Goal: Task Accomplishment & Management: Use online tool/utility

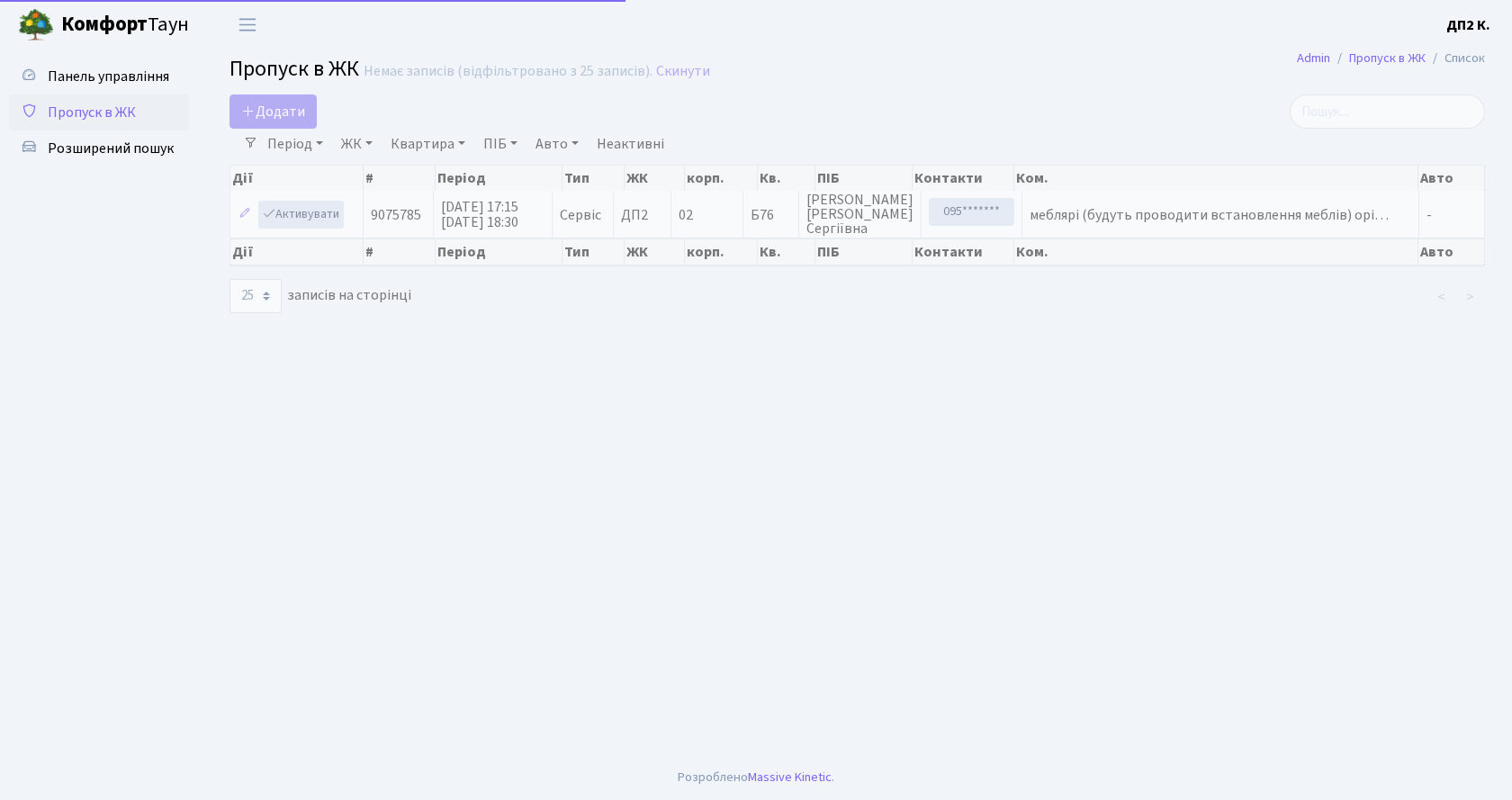
select select "25"
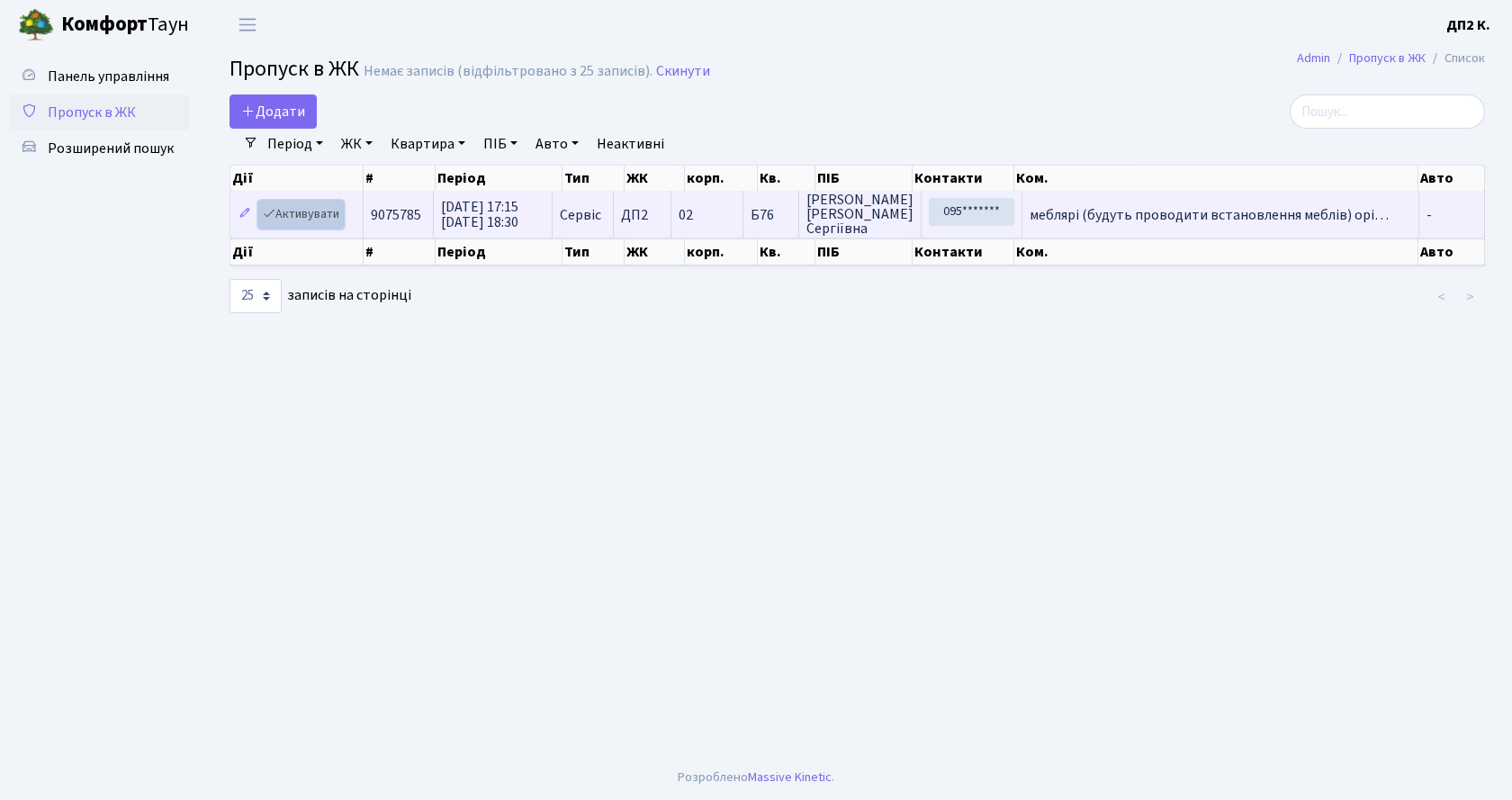
click at [306, 212] on link "Активувати" at bounding box center [301, 215] width 86 height 28
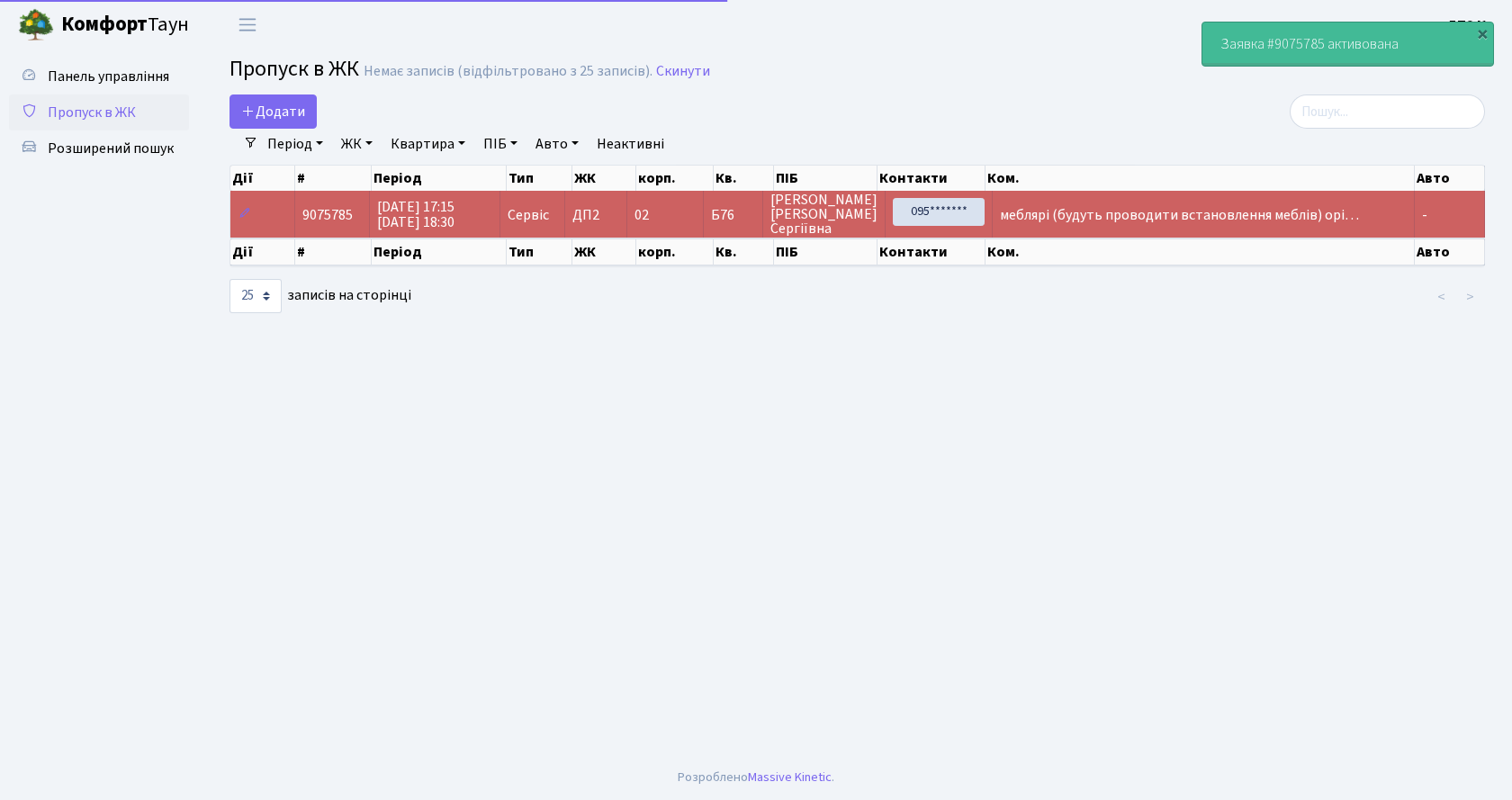
select select "25"
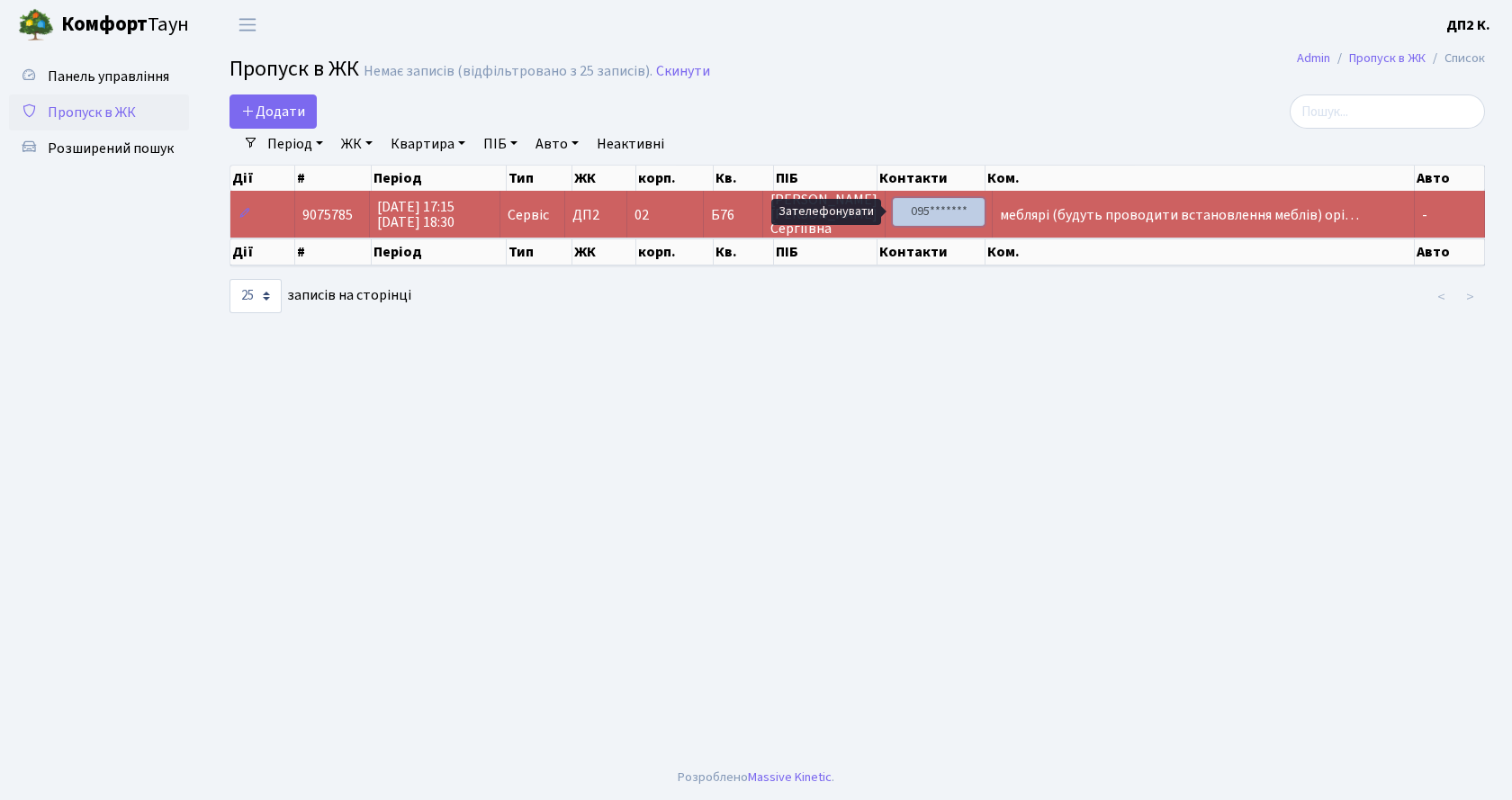
click at [940, 205] on link "095*******" at bounding box center [938, 212] width 92 height 28
click at [1072, 91] on main "Admin Пропуск в ЖК Список Пропуск в ЖК Немає записів (відфільтровано з 25 запис…" at bounding box center [857, 402] width 1310 height 706
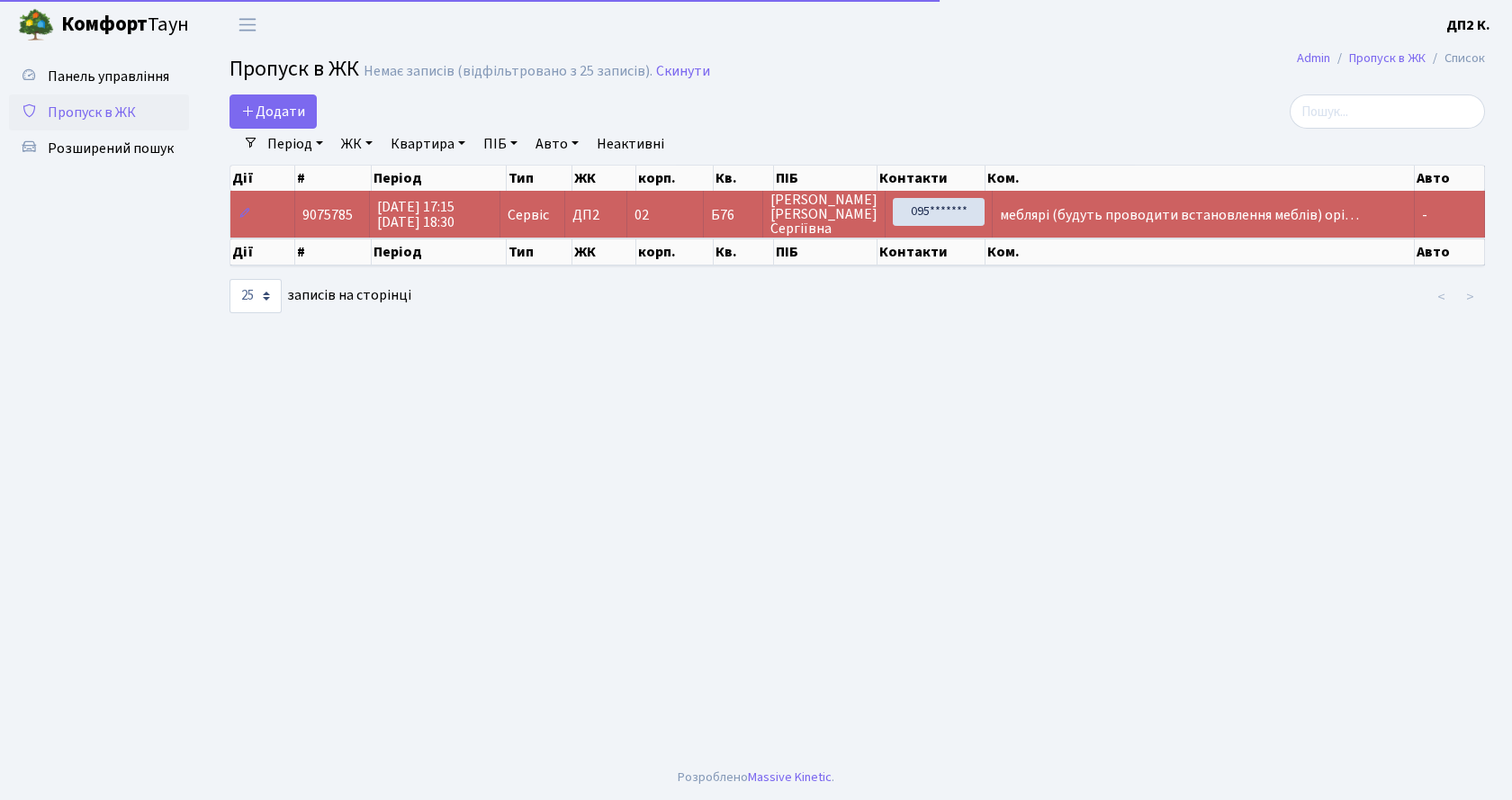
select select "25"
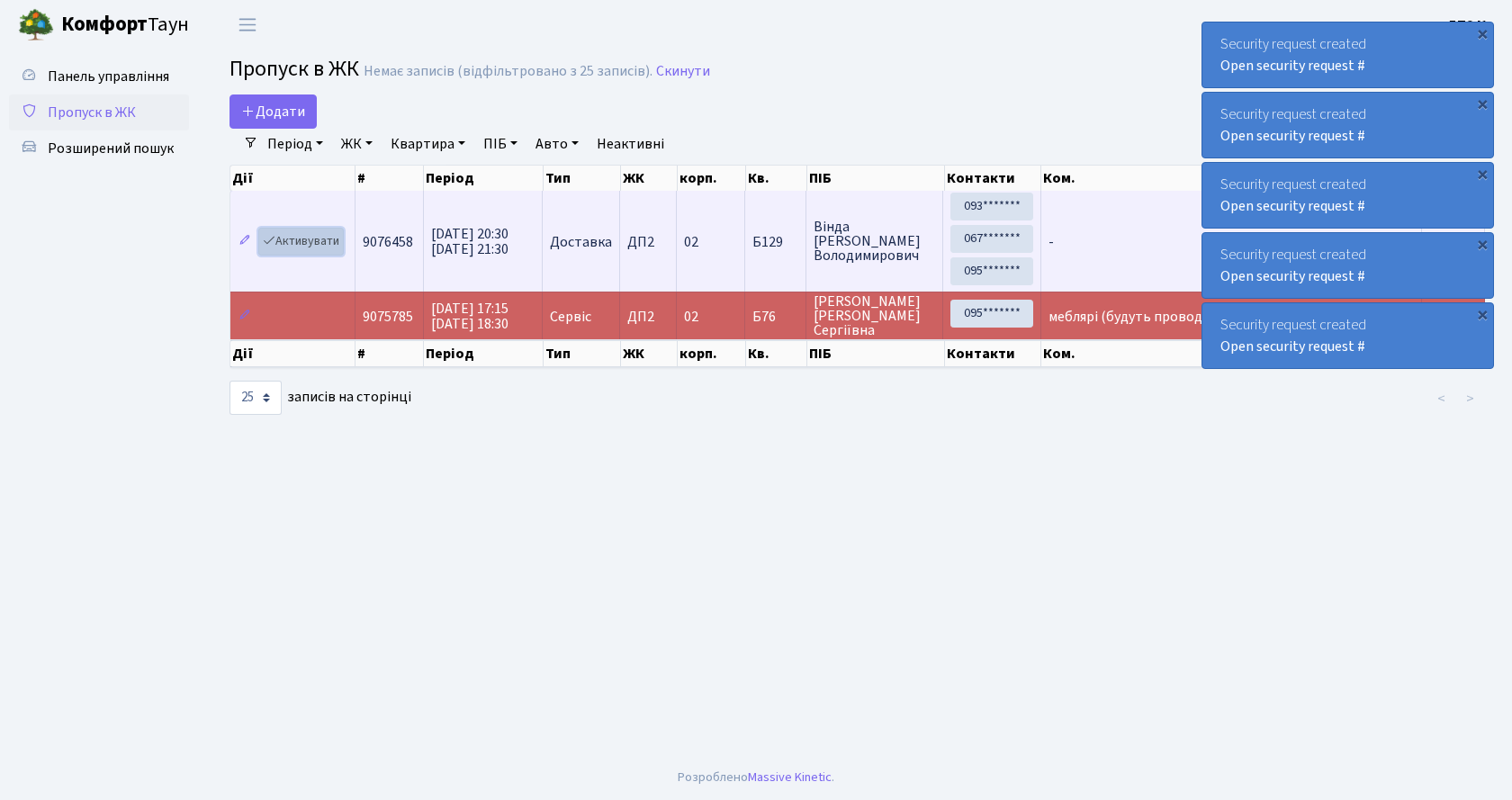
click at [305, 242] on link "Активувати" at bounding box center [301, 242] width 86 height 28
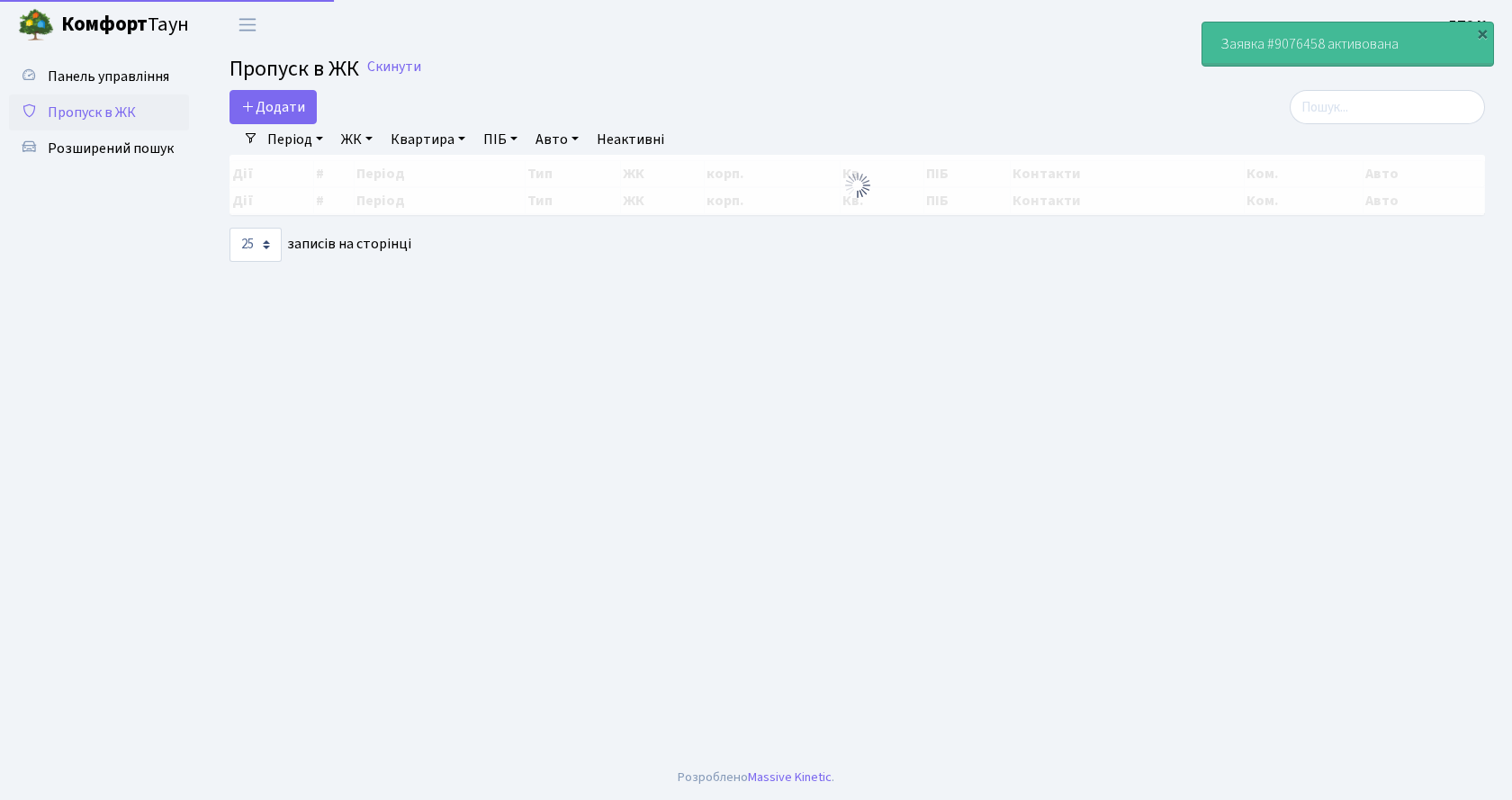
select select "25"
